Goal: Information Seeking & Learning: Learn about a topic

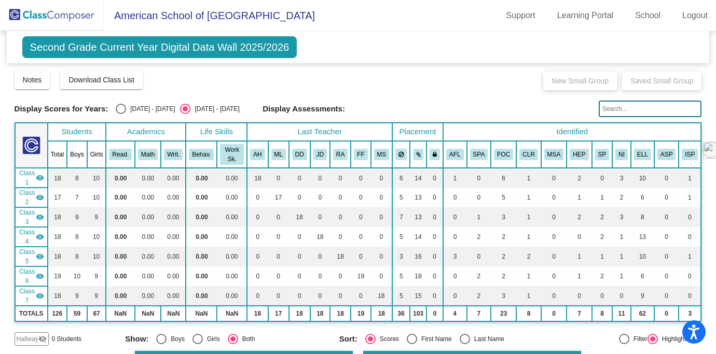
click at [114, 52] on span "Second Grade Current Year Digital Data Wall 2025/2026" at bounding box center [159, 47] width 275 height 22
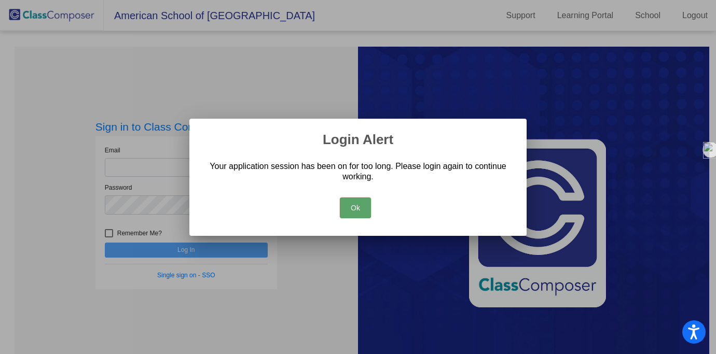
click at [354, 213] on button "Ok" at bounding box center [355, 208] width 31 height 21
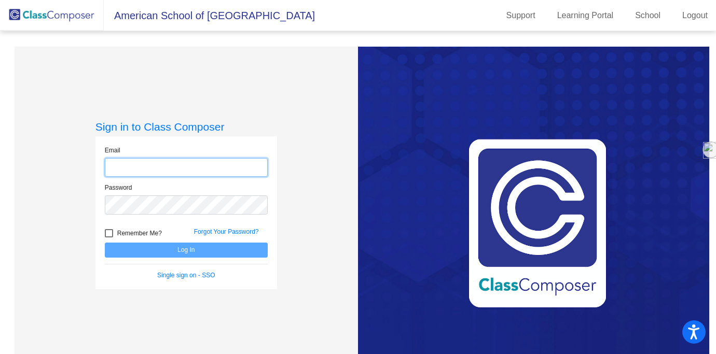
click at [178, 169] on input "email" at bounding box center [186, 167] width 163 height 19
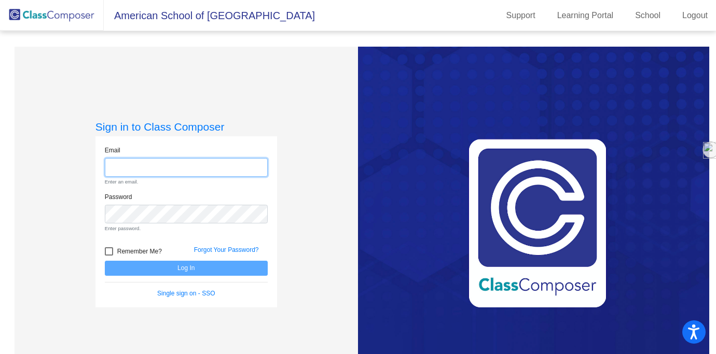
type input "[EMAIL_ADDRESS][DOMAIN_NAME]"
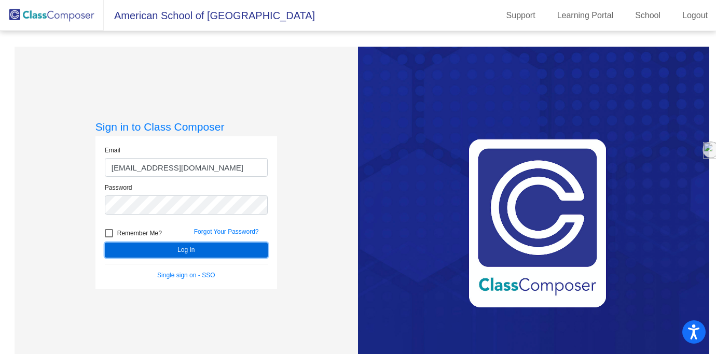
click at [204, 248] on button "Log In" at bounding box center [186, 250] width 163 height 15
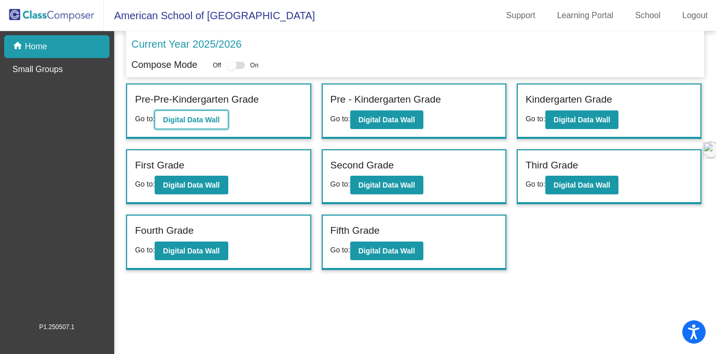
click at [197, 126] on button "Digital Data Wall" at bounding box center [191, 119] width 73 height 19
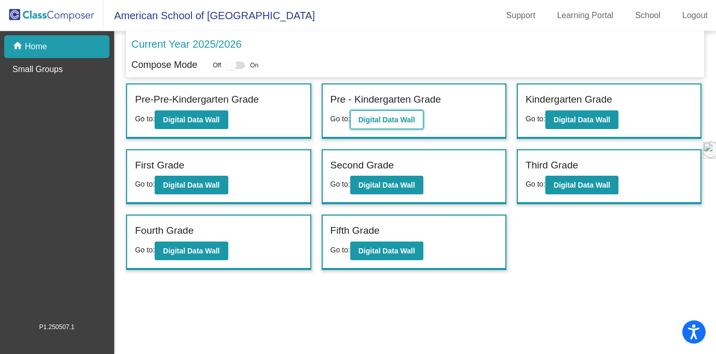
click at [374, 123] on b "Digital Data Wall" at bounding box center [386, 120] width 57 height 8
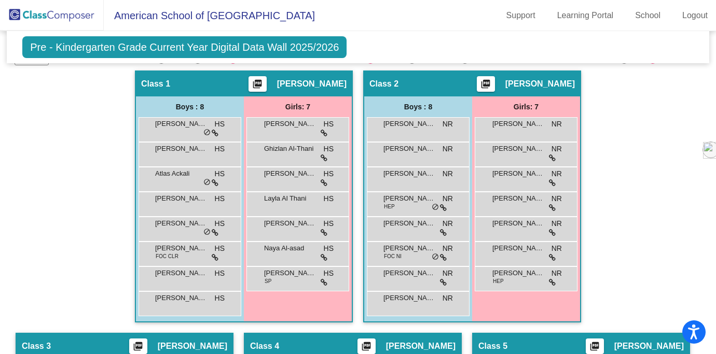
scroll to position [243, 0]
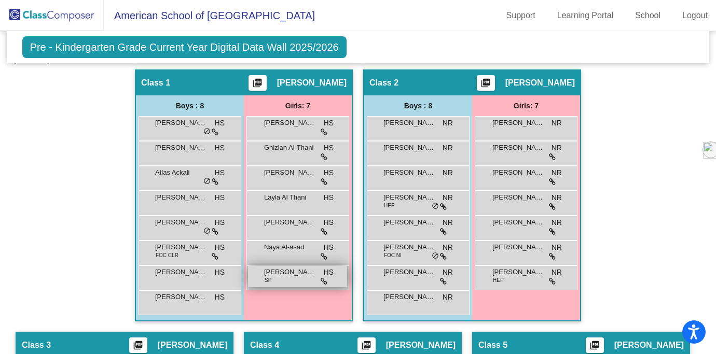
click at [321, 283] on icon at bounding box center [324, 281] width 7 height 7
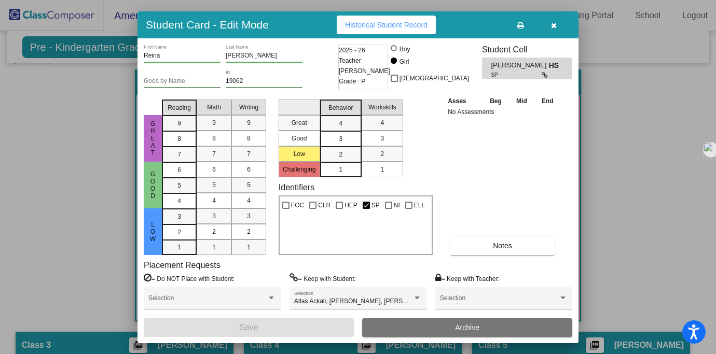
click at [601, 216] on div at bounding box center [358, 177] width 716 height 354
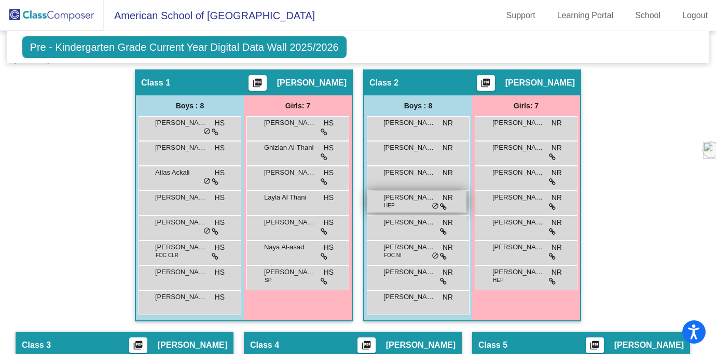
click at [421, 204] on div "[PERSON_NAME] HEP NR lock do_not_disturb_alt" at bounding box center [416, 201] width 99 height 21
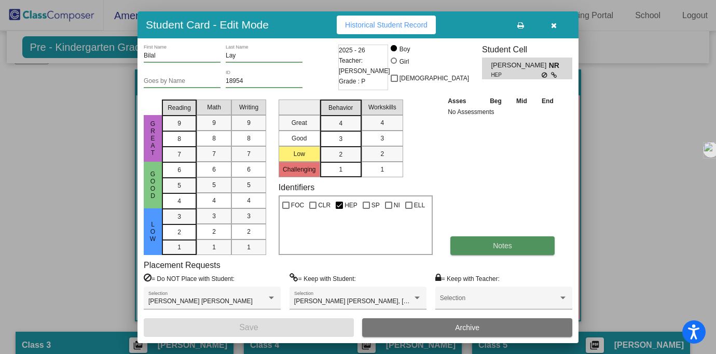
click at [523, 242] on button "Notes" at bounding box center [502, 246] width 104 height 19
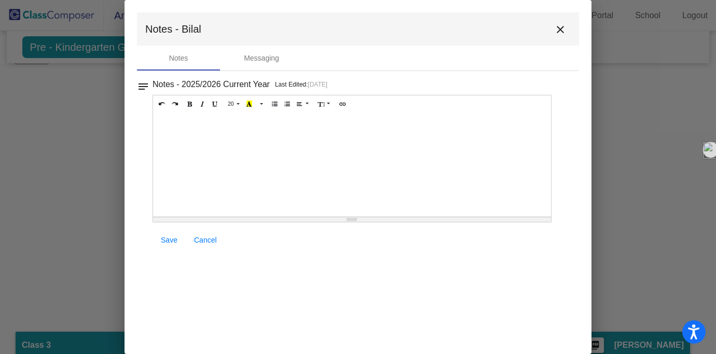
scroll to position [0, 0]
click at [559, 34] on mat-icon "close" at bounding box center [560, 29] width 12 height 12
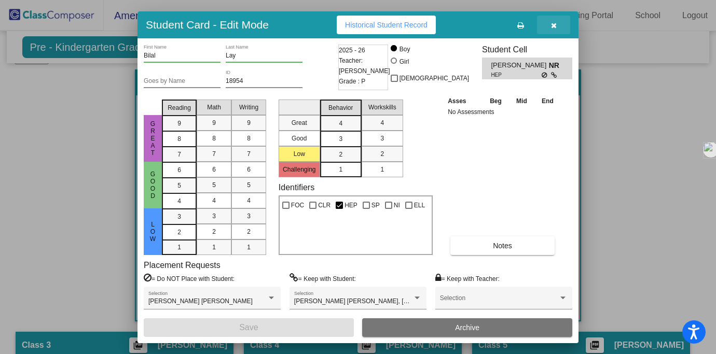
click at [551, 25] on icon "button" at bounding box center [554, 25] width 6 height 7
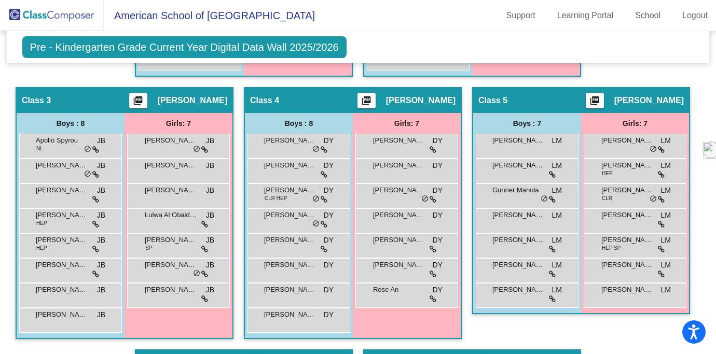
scroll to position [497, 0]
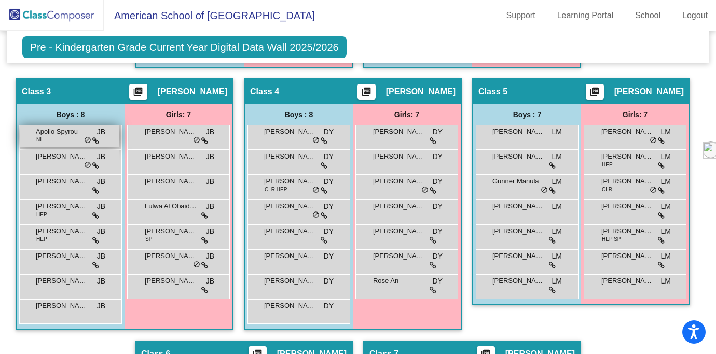
click at [119, 144] on div "Apollo Spyrou NI JB lock do_not_disturb_alt" at bounding box center [69, 136] width 99 height 21
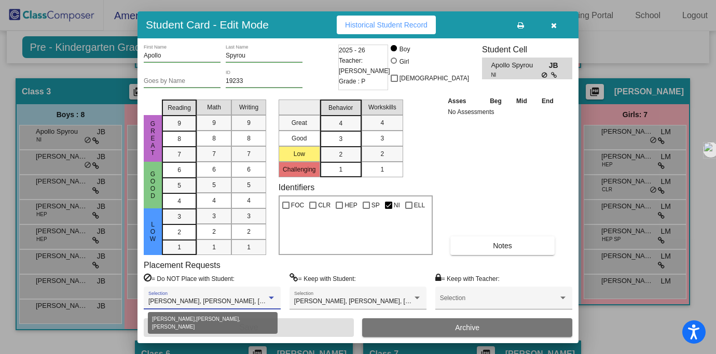
click at [270, 297] on div at bounding box center [271, 298] width 5 height 3
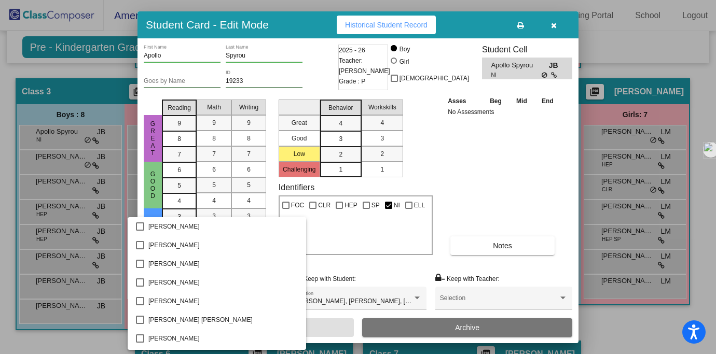
scroll to position [392, 0]
click at [341, 265] on div at bounding box center [358, 177] width 716 height 354
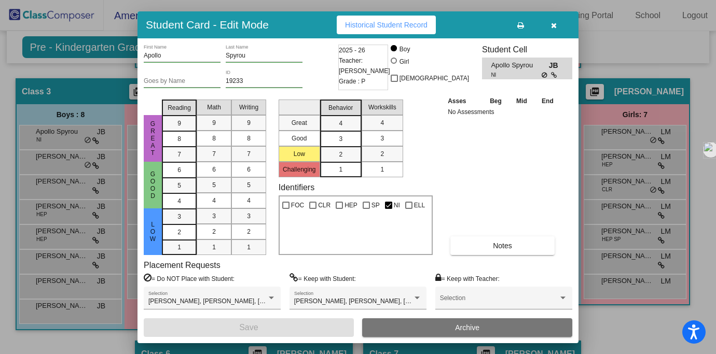
click at [554, 23] on icon "button" at bounding box center [554, 25] width 6 height 7
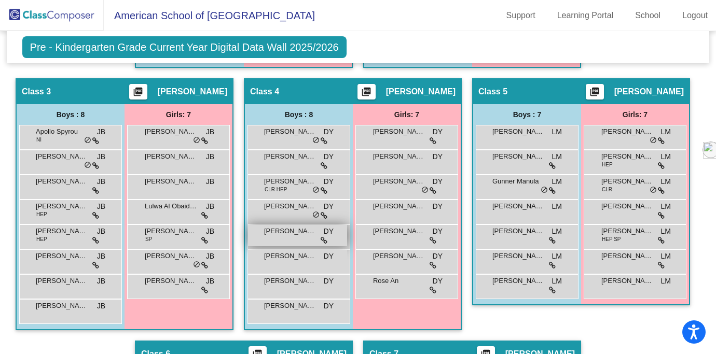
click at [347, 244] on div "[PERSON_NAME] [PERSON_NAME] lock do_not_disturb_alt" at bounding box center [297, 235] width 99 height 21
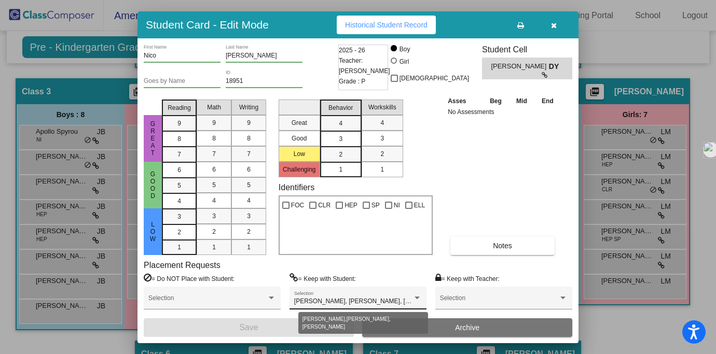
click at [415, 298] on div at bounding box center [416, 298] width 5 height 3
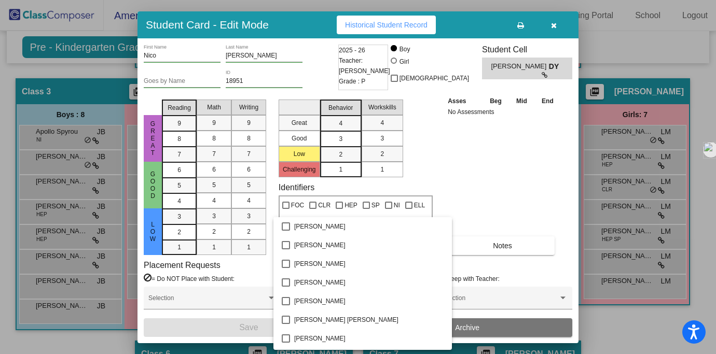
scroll to position [448, 0]
click at [484, 201] on div at bounding box center [358, 177] width 716 height 354
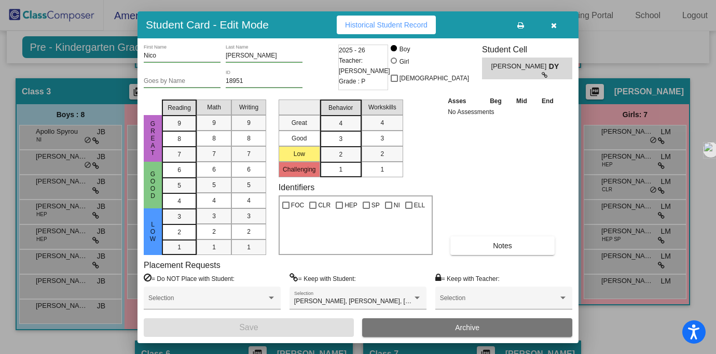
click at [557, 28] on button "button" at bounding box center [553, 25] width 33 height 19
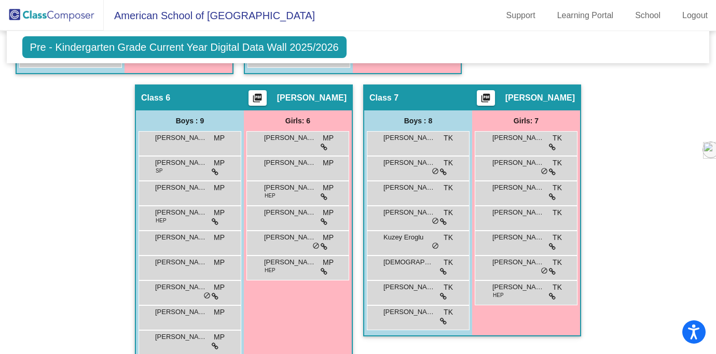
scroll to position [757, 0]
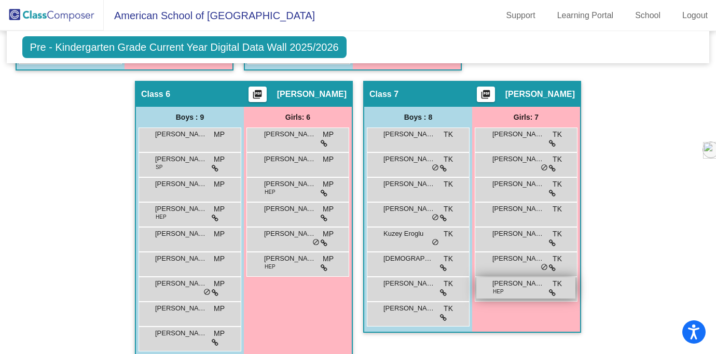
click at [575, 292] on div "[PERSON_NAME] HEP TK lock do_not_disturb_alt" at bounding box center [525, 288] width 99 height 21
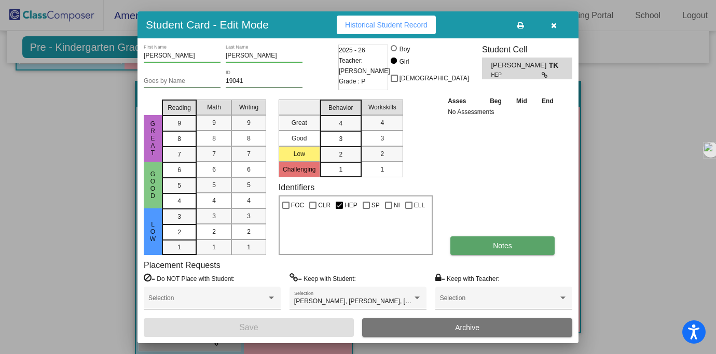
click at [494, 249] on span "Notes" at bounding box center [502, 246] width 19 height 8
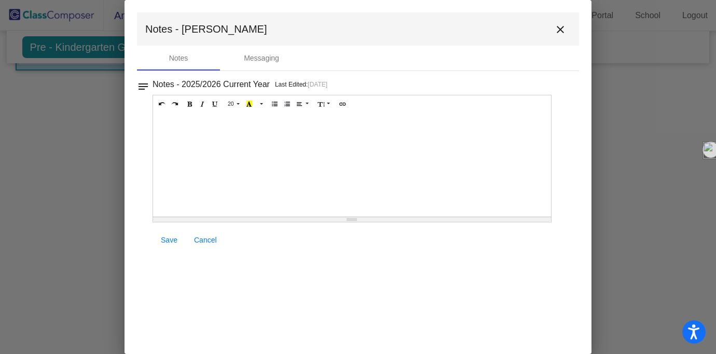
click at [559, 31] on mat-icon "close" at bounding box center [560, 29] width 12 height 12
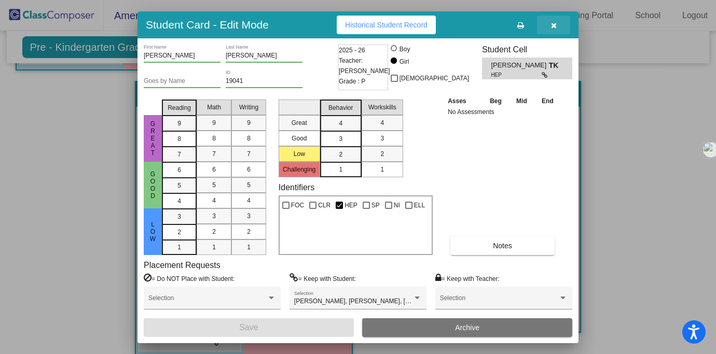
click at [556, 23] on icon "button" at bounding box center [554, 25] width 6 height 7
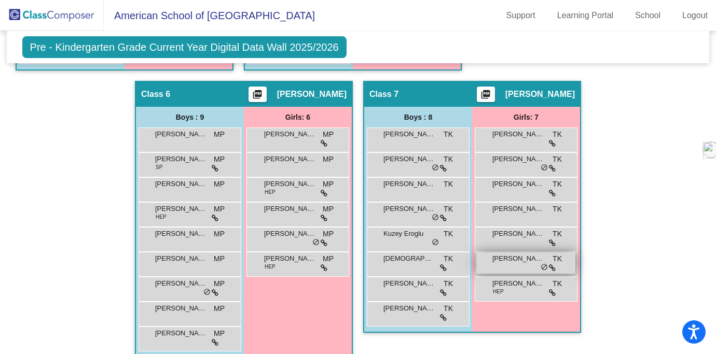
click at [575, 266] on div "[PERSON_NAME] TK lock do_not_disturb_alt" at bounding box center [525, 263] width 99 height 21
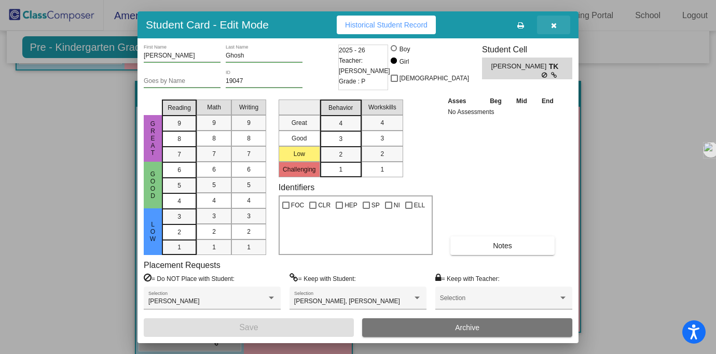
click at [553, 29] on icon "button" at bounding box center [554, 25] width 6 height 7
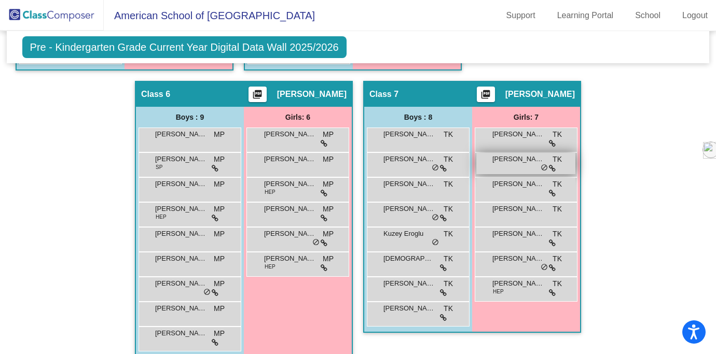
scroll to position [770, 0]
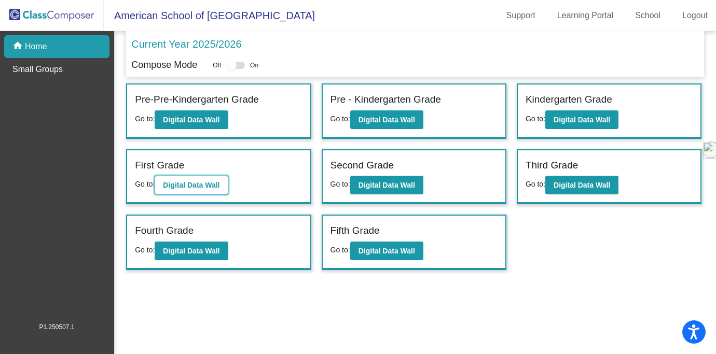
click at [194, 191] on button "Digital Data Wall" at bounding box center [191, 185] width 73 height 19
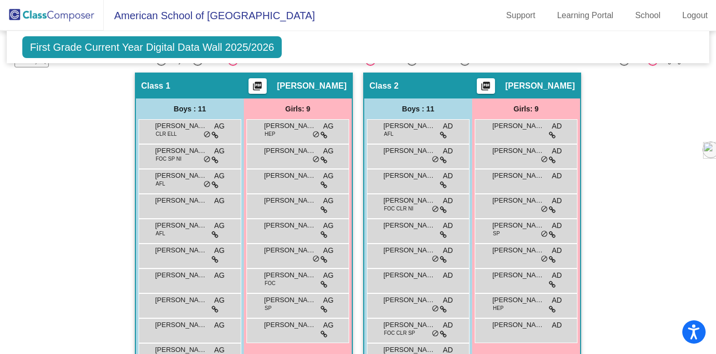
scroll to position [929, 0]
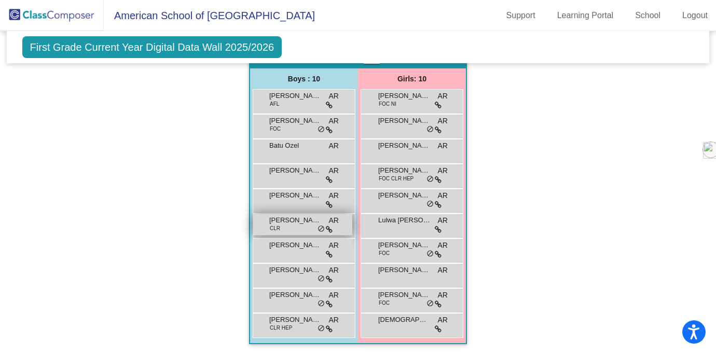
click at [321, 224] on span "[PERSON_NAME]" at bounding box center [295, 220] width 52 height 10
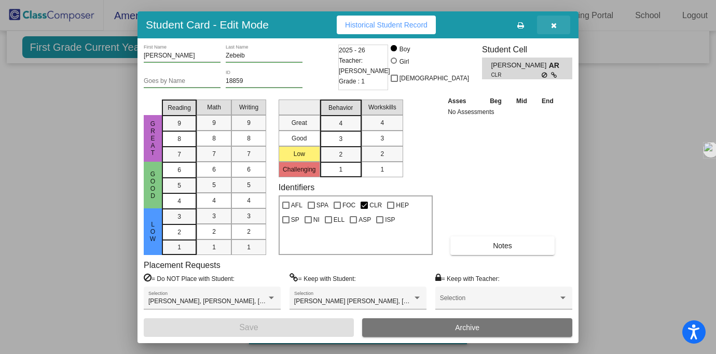
click at [556, 23] on icon "button" at bounding box center [554, 25] width 6 height 7
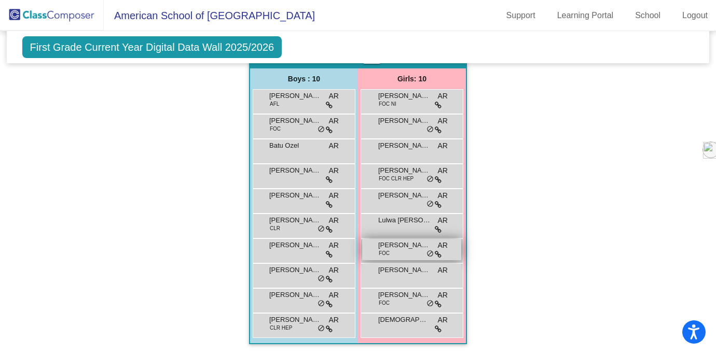
click at [461, 251] on div "[PERSON_NAME] FOC AR lock do_not_disturb_alt" at bounding box center [411, 249] width 99 height 21
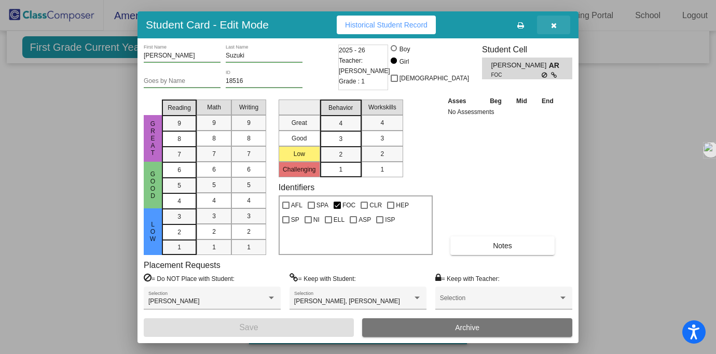
click at [553, 30] on button "button" at bounding box center [553, 25] width 33 height 19
